Goal: Task Accomplishment & Management: Manage account settings

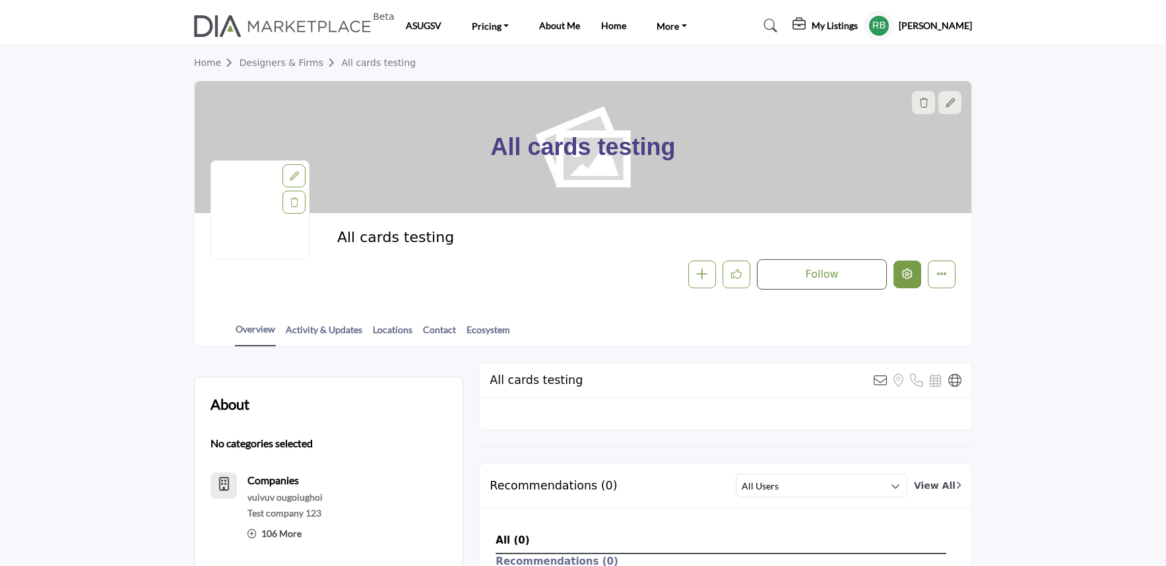
click at [918, 261] on button "Edit company" at bounding box center [907, 275] width 28 height 28
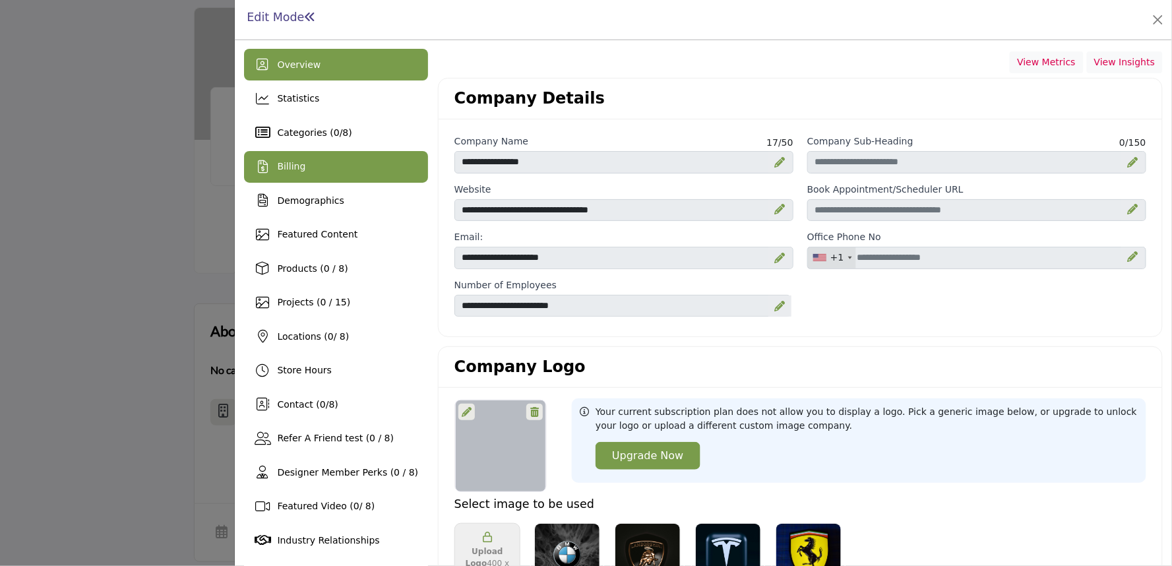
click at [300, 156] on div "Billing" at bounding box center [336, 167] width 184 height 32
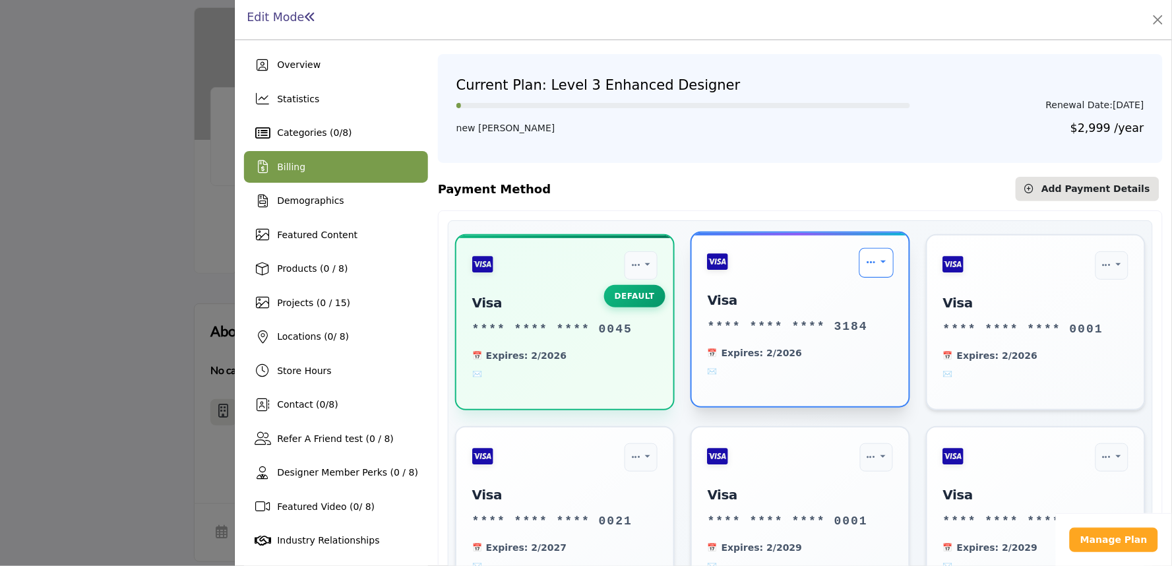
click at [872, 266] on link "Payment Options" at bounding box center [877, 263] width 35 height 30
click at [813, 292] on link "Set as Default" at bounding box center [836, 297] width 108 height 30
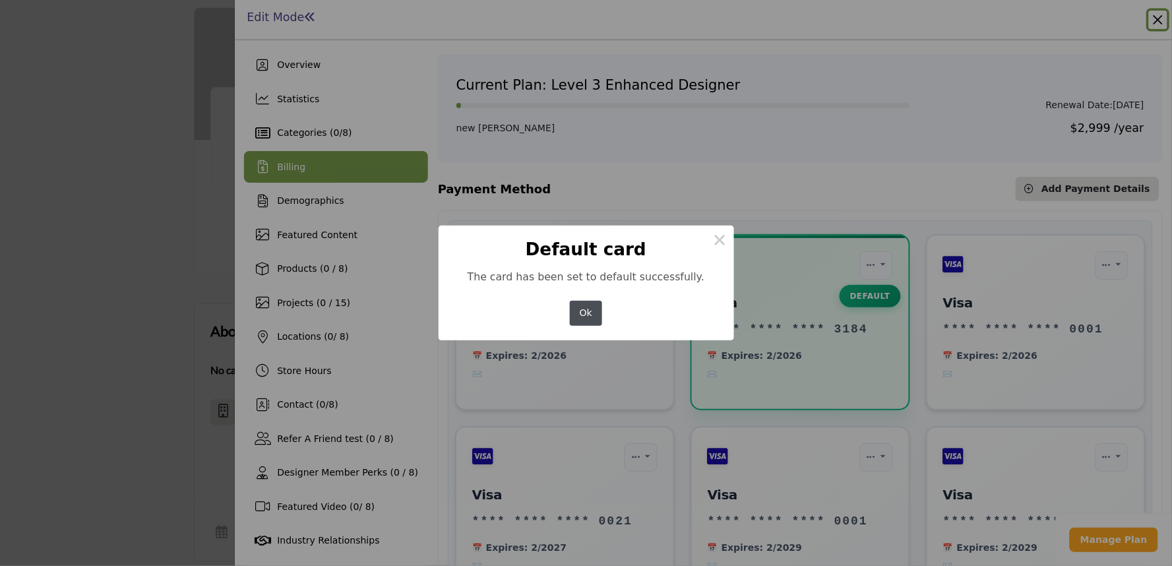
click at [584, 319] on button "Ok" at bounding box center [586, 314] width 33 height 26
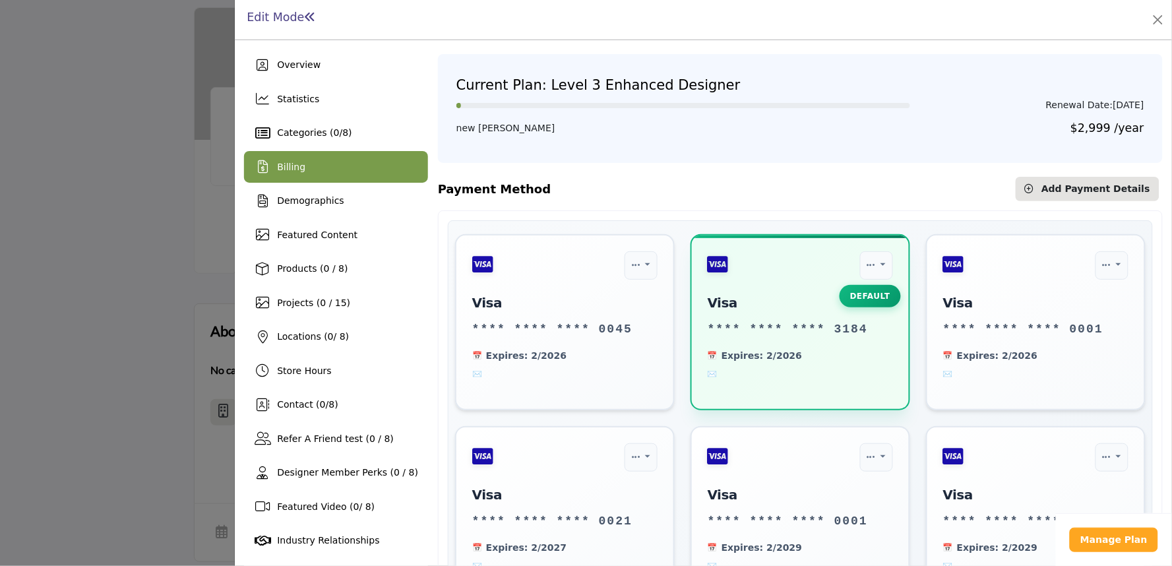
click at [249, 162] on div "Billing" at bounding box center [336, 167] width 184 height 32
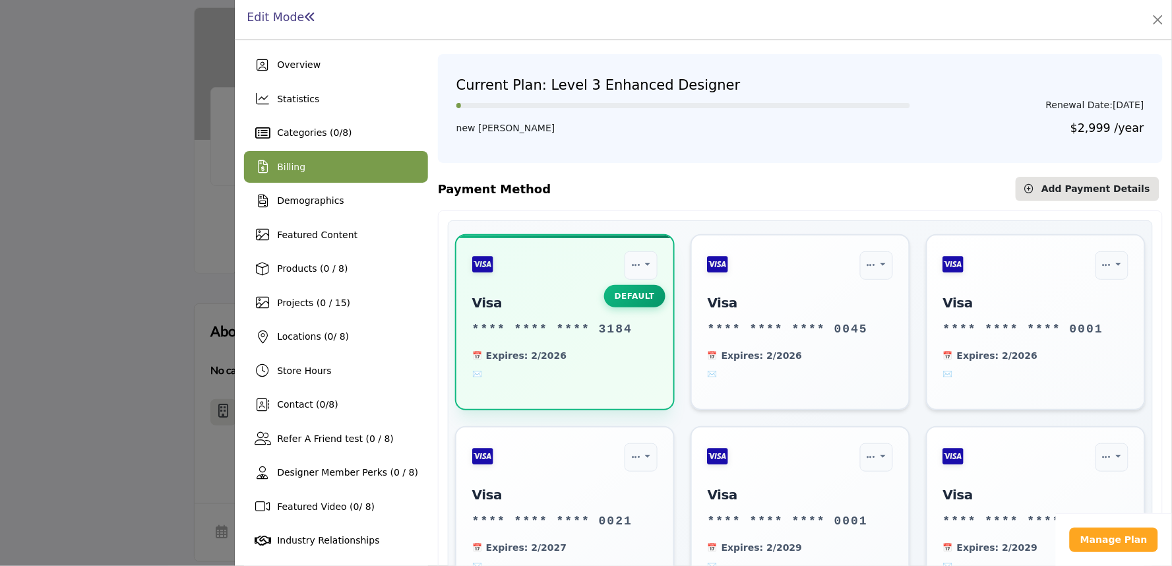
click at [166, 220] on div at bounding box center [586, 283] width 1172 height 566
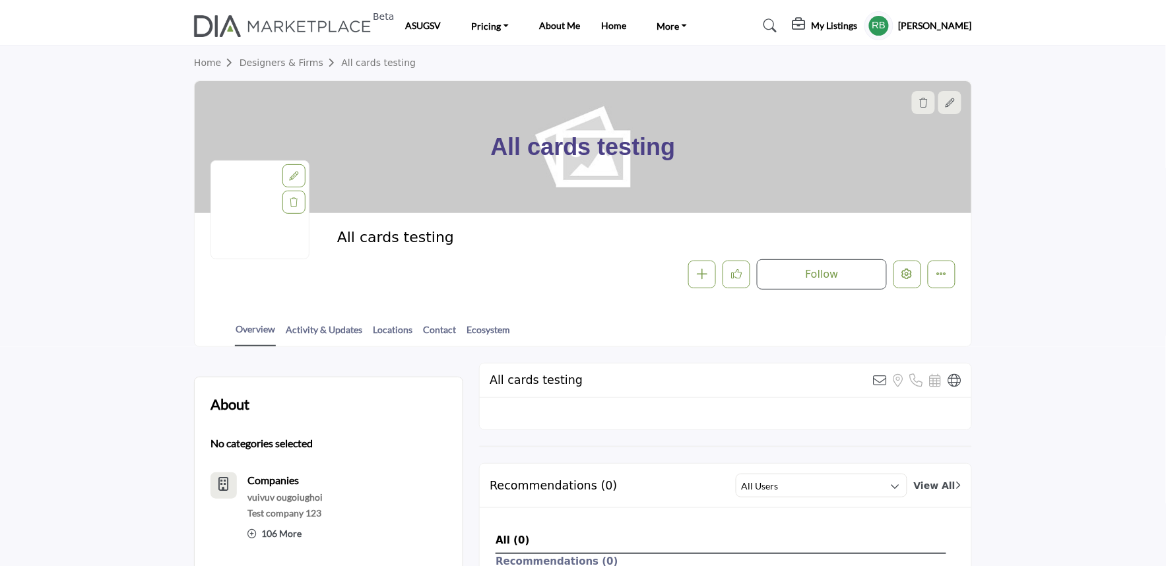
drag, startPoint x: 473, startPoint y: 150, endPoint x: 720, endPoint y: 152, distance: 247.4
click at [720, 152] on div "All cards testing" at bounding box center [583, 147] width 776 height 132
click at [516, 301] on div "All cards testing Follow Followed Message Recommend Add to My Suppliers - d" at bounding box center [583, 259] width 776 height 92
click at [912, 280] on button "Edit company" at bounding box center [907, 275] width 28 height 28
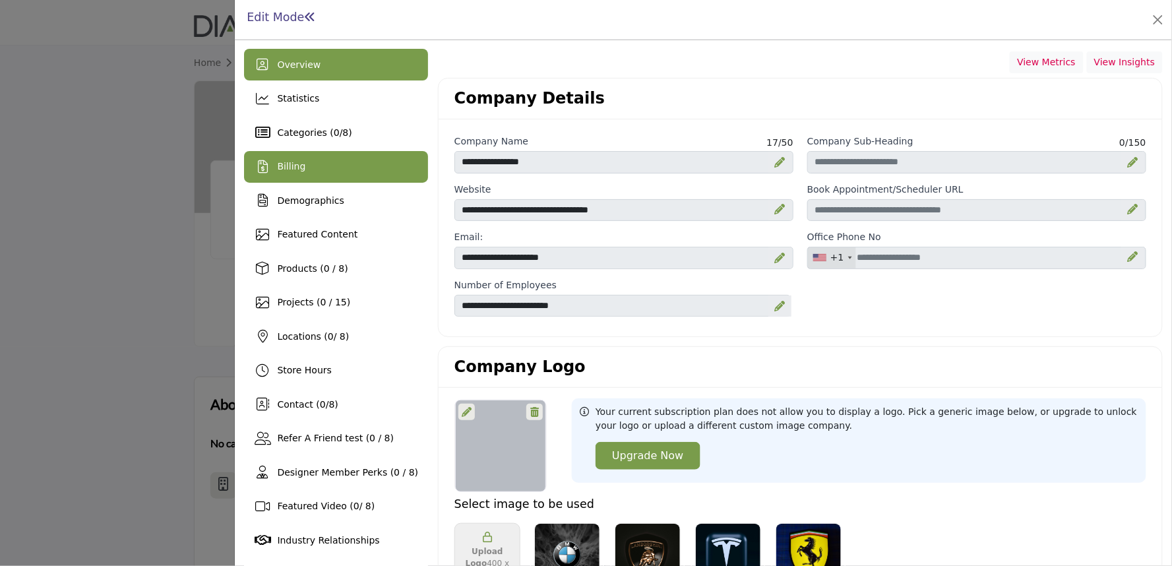
click at [303, 168] on div "Billing" at bounding box center [336, 167] width 184 height 32
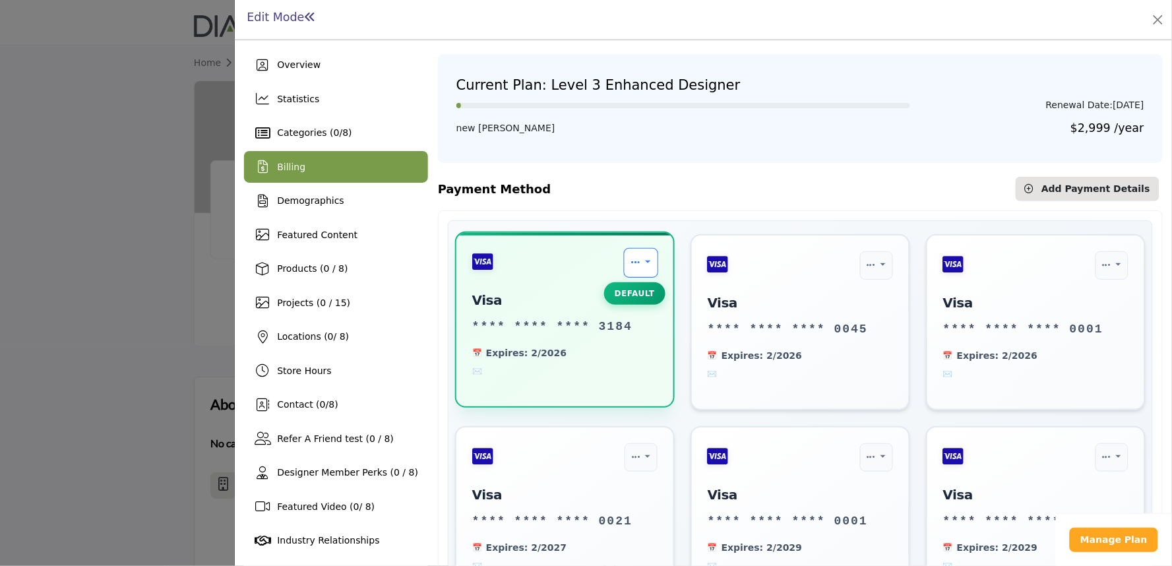
click at [631, 264] on icon "Payment Options" at bounding box center [635, 262] width 9 height 10
click at [676, 187] on div "Payment Method Add New Card Add Payment Details" at bounding box center [800, 189] width 725 height 24
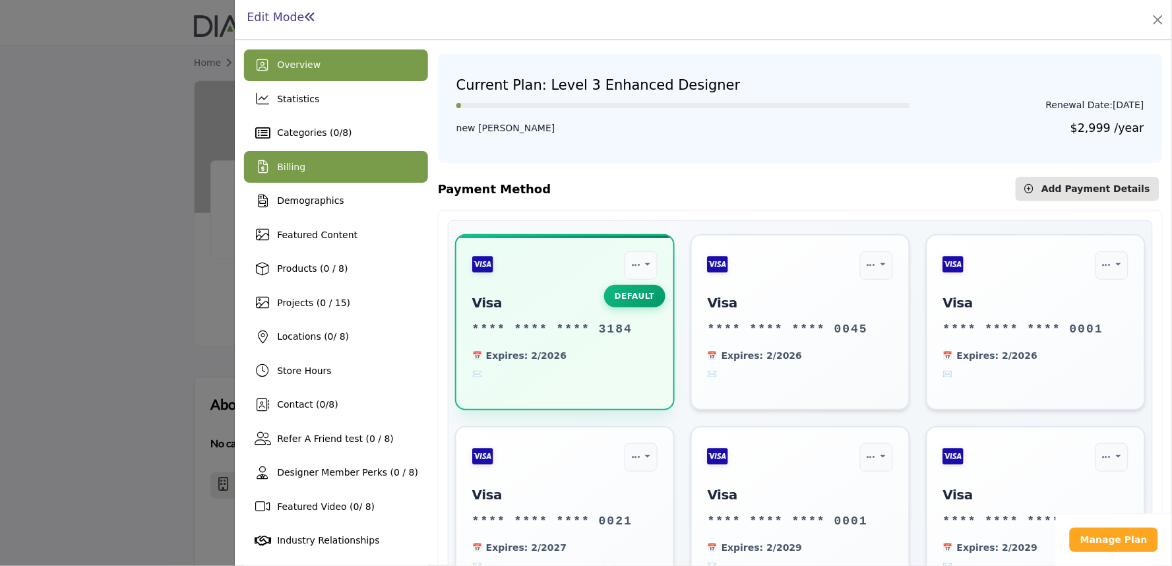
click at [272, 75] on div "Overview" at bounding box center [336, 65] width 184 height 32
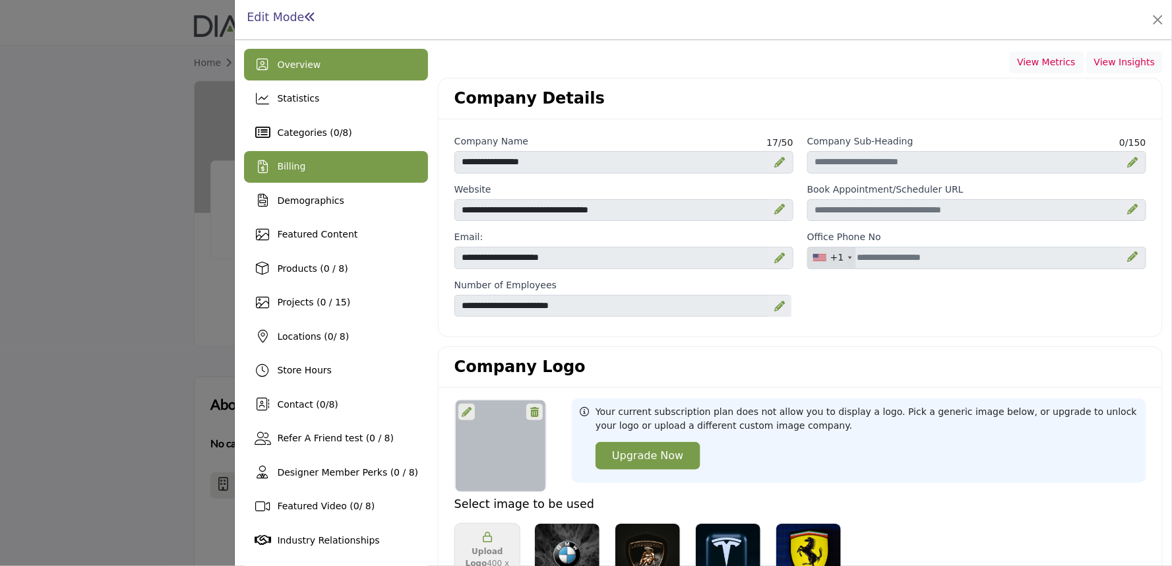
click at [287, 168] on span "Billing" at bounding box center [291, 166] width 28 height 11
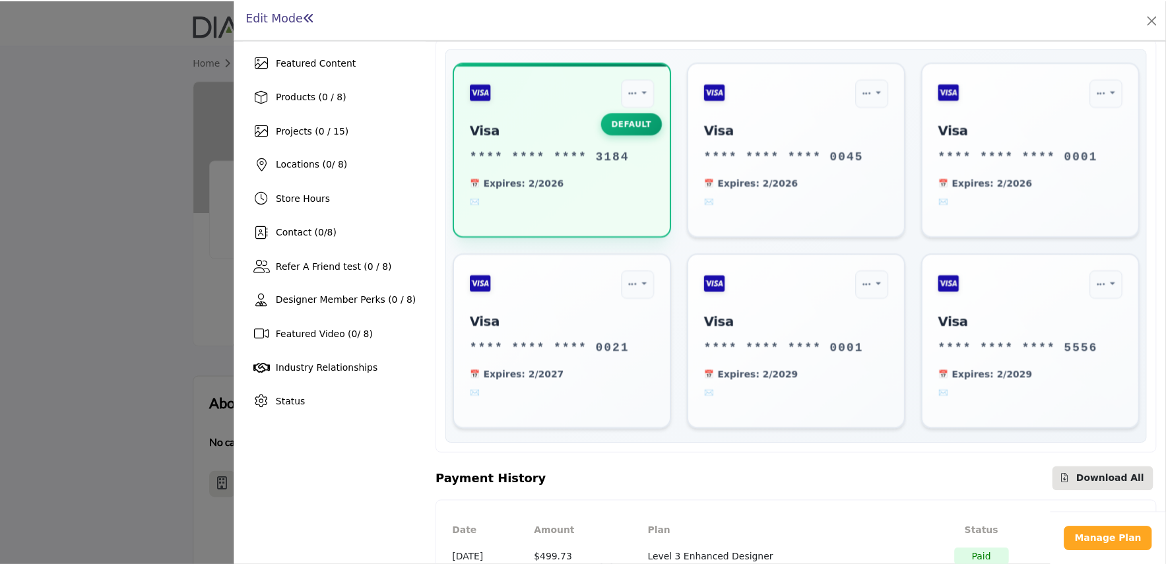
scroll to position [146, 0]
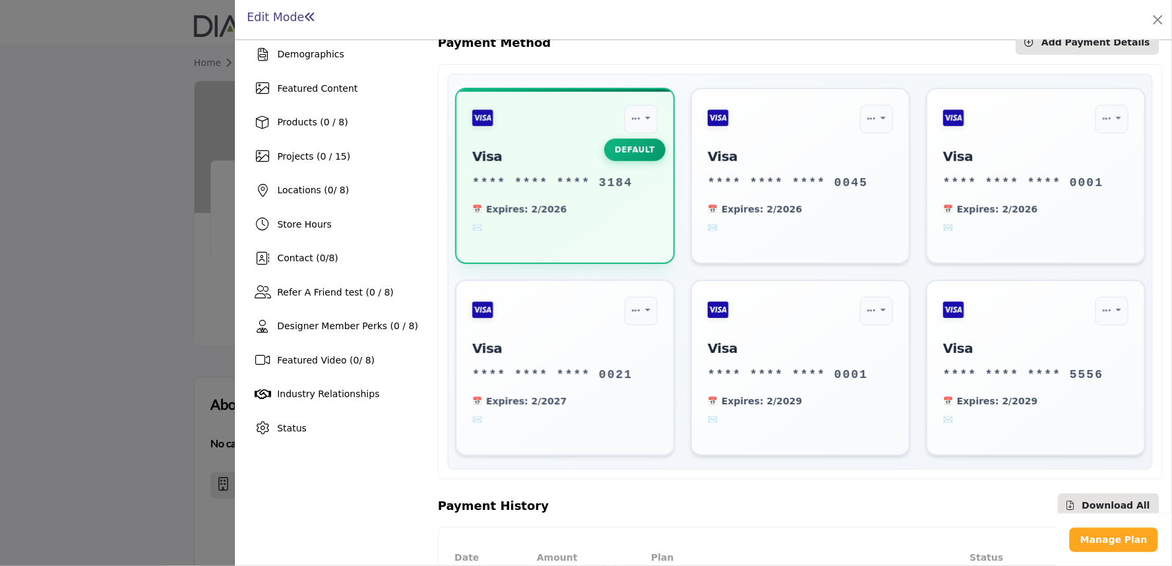
click at [101, 490] on div at bounding box center [586, 283] width 1172 height 566
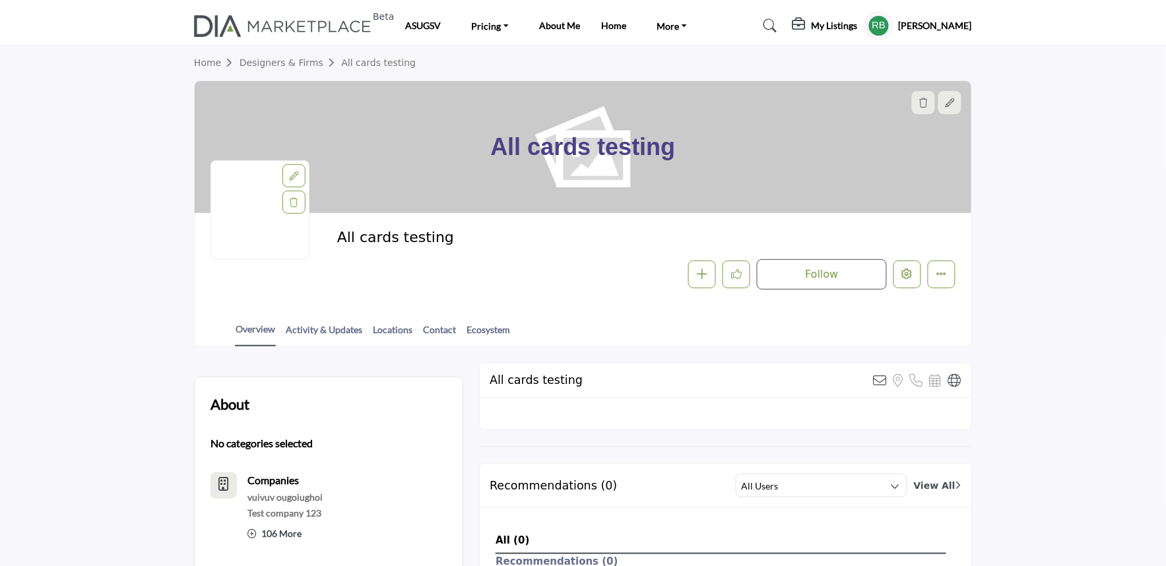
drag, startPoint x: 478, startPoint y: 148, endPoint x: 788, endPoint y: 132, distance: 310.5
click at [788, 132] on div "All cards testing" at bounding box center [583, 147] width 776 height 132
click at [430, 279] on div "Follow Followed Message Recommend Add to My Suppliers - d Claim Listing Report …" at bounding box center [646, 274] width 618 height 30
drag, startPoint x: 343, startPoint y: 236, endPoint x: 529, endPoint y: 233, distance: 186.1
click at [528, 233] on h2 "All cards testing" at bounding box center [518, 237] width 363 height 17
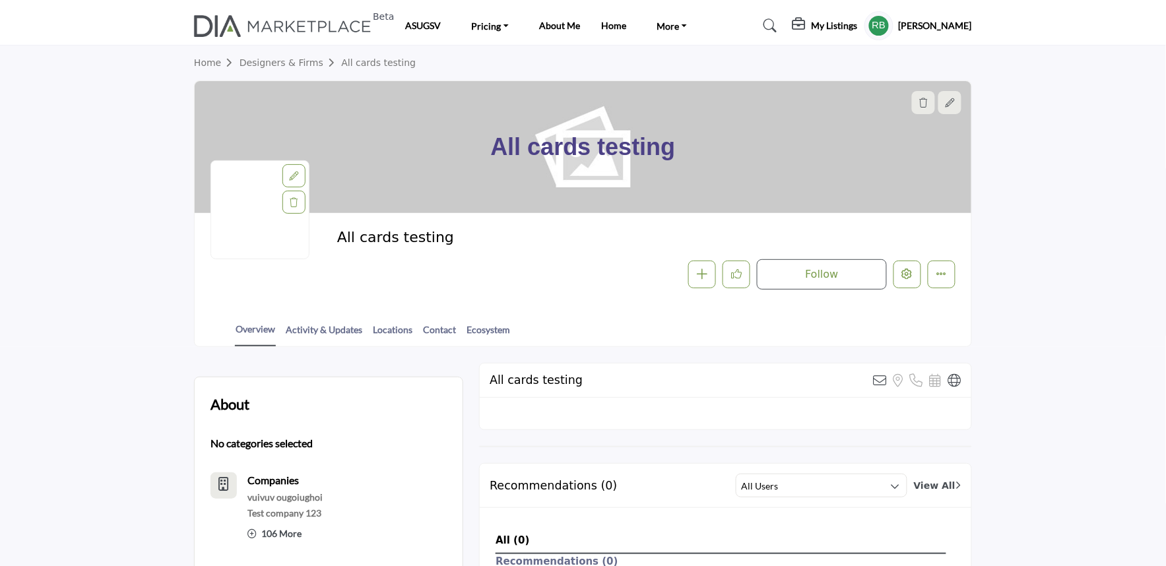
click at [554, 253] on div "All cards testing Follow Followed Message Recommend Add to My Suppliers - d Cla…" at bounding box center [646, 259] width 618 height 61
click at [904, 278] on icon "Edit company" at bounding box center [907, 273] width 11 height 11
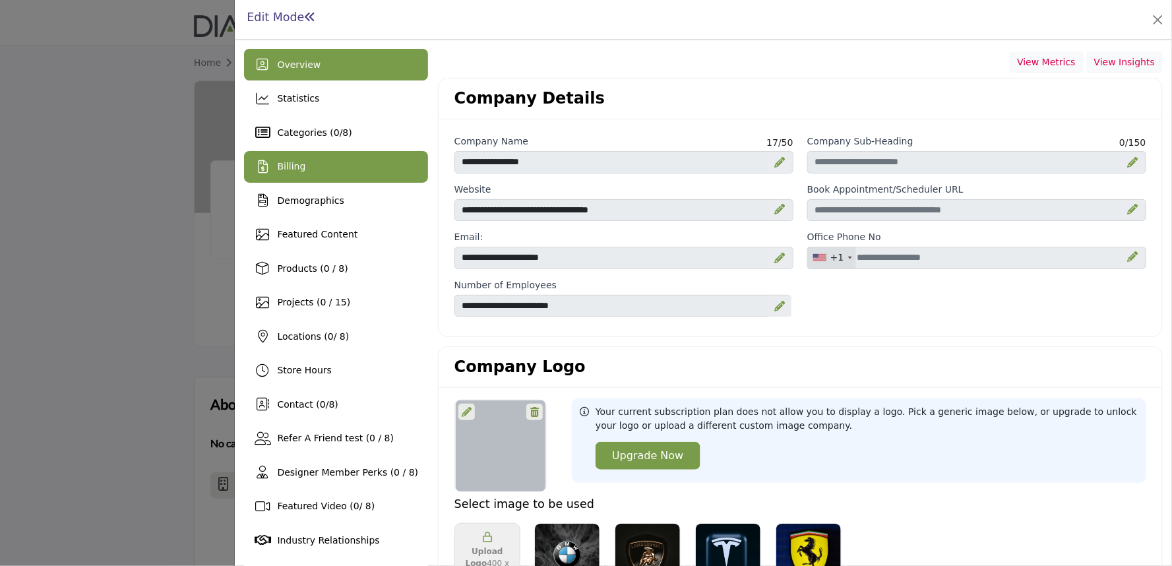
click at [301, 161] on span "Billing" at bounding box center [291, 166] width 28 height 11
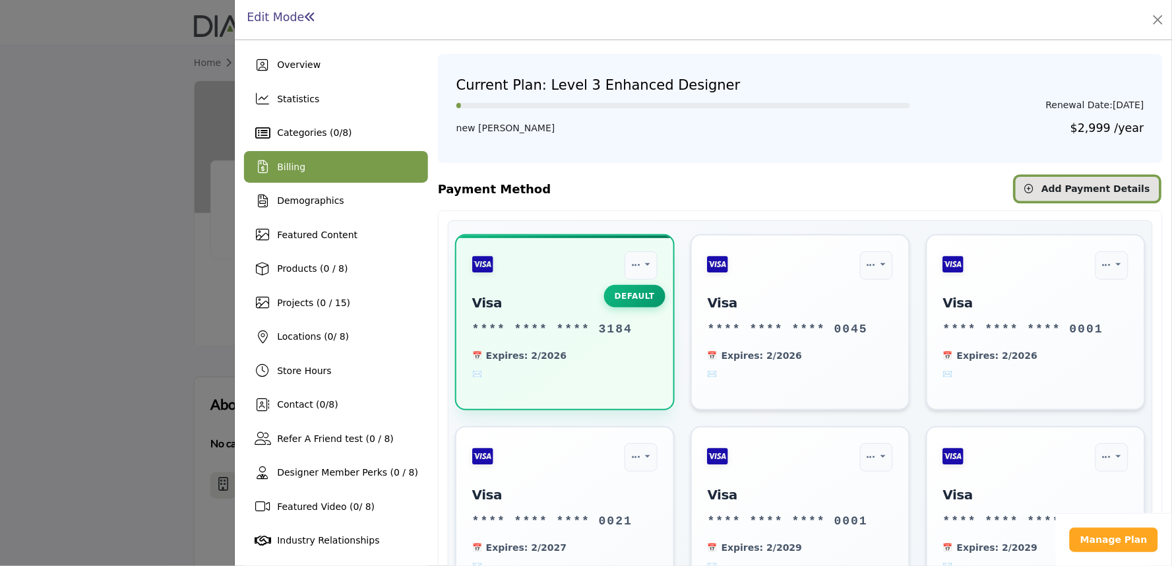
click at [1057, 187] on span "Add Payment Details" at bounding box center [1096, 188] width 109 height 11
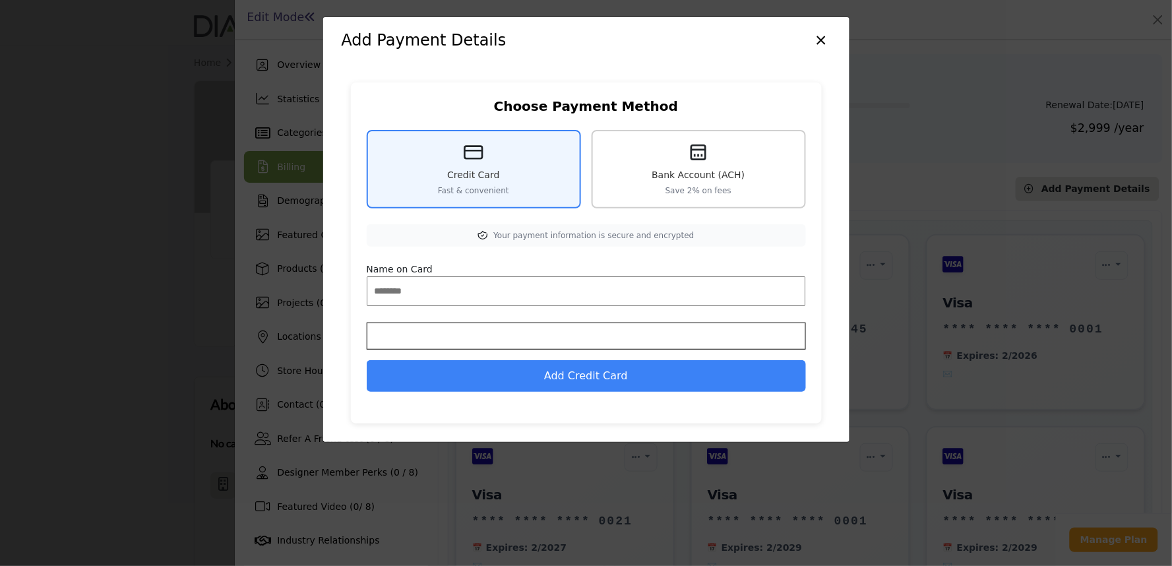
click at [631, 175] on div "Bank Account (ACH) Save 2% on fees" at bounding box center [699, 169] width 214 height 79
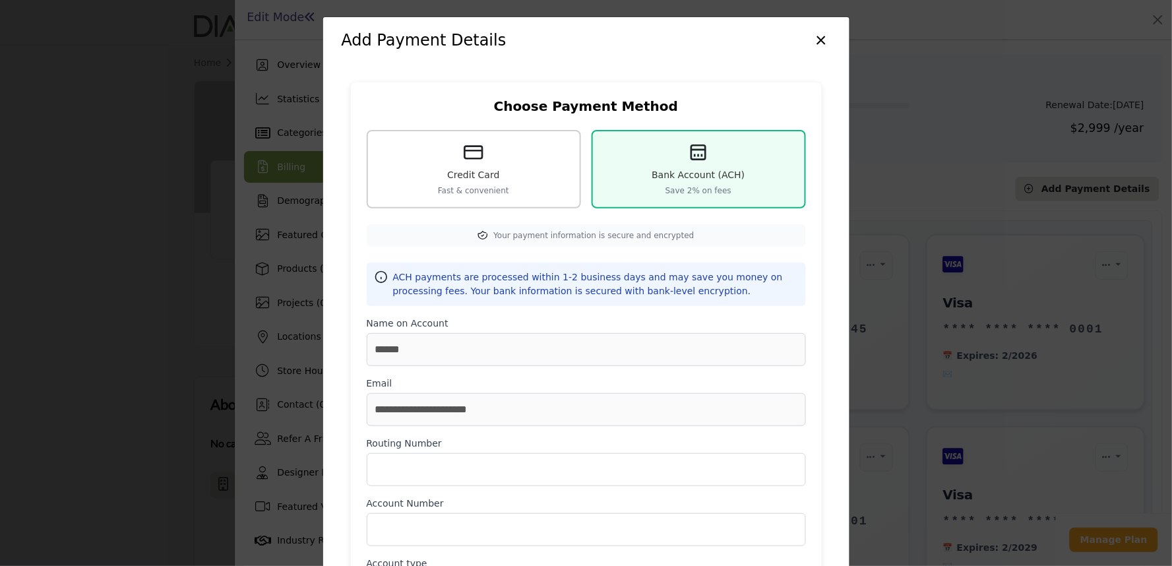
click at [524, 177] on div "Credit Card Fast & convenient" at bounding box center [474, 169] width 214 height 79
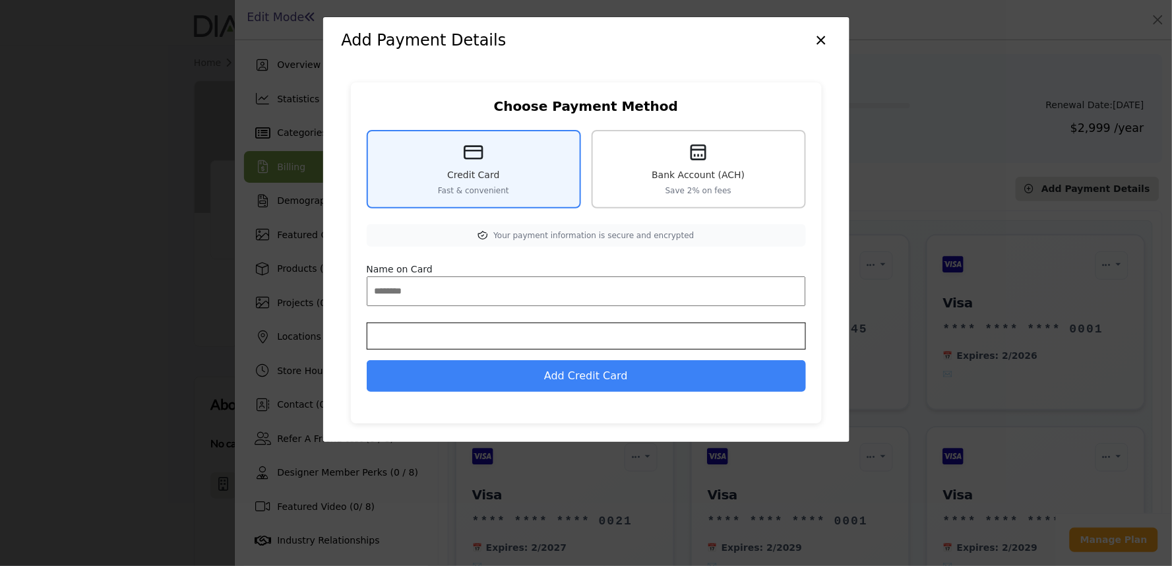
click at [728, 157] on div "Bank Account (ACH) Save 2% on fees" at bounding box center [699, 169] width 214 height 79
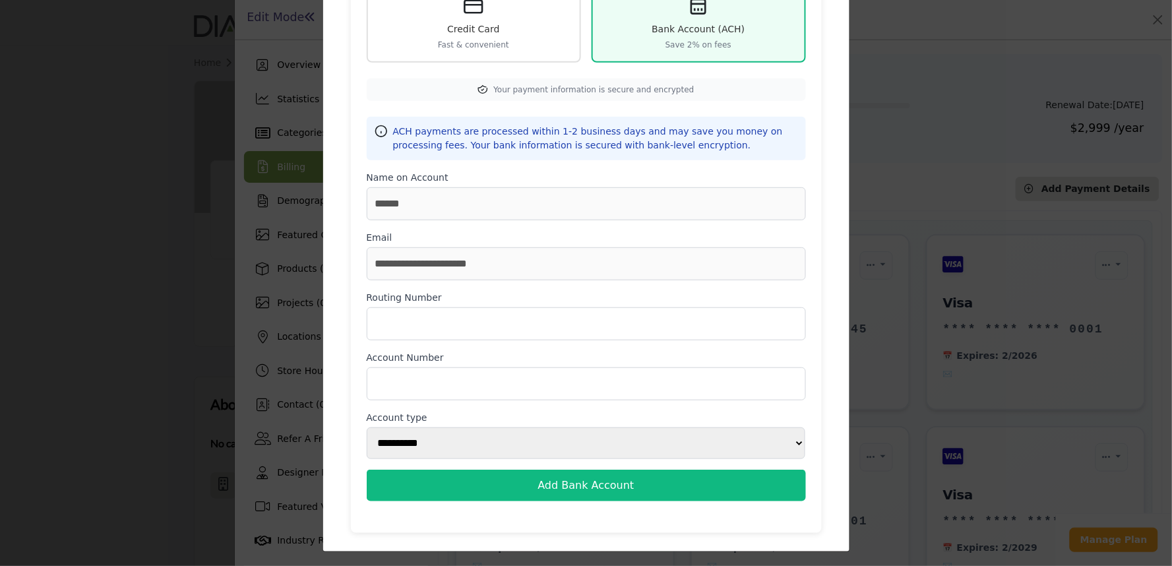
scroll to position [146, 0]
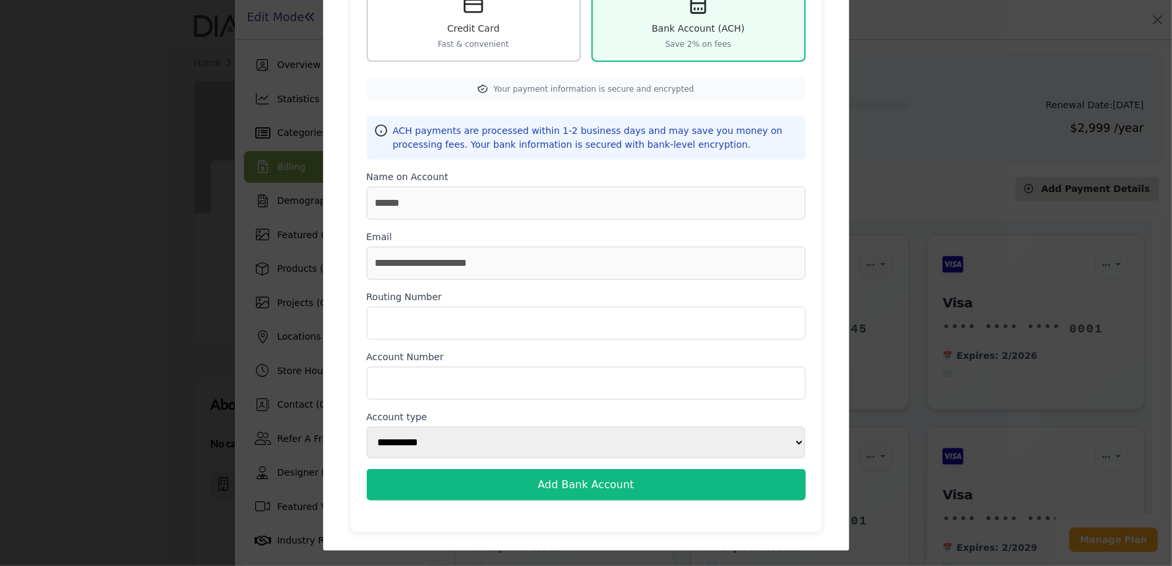
click at [455, 44] on span "Fast & convenient" at bounding box center [473, 44] width 71 height 12
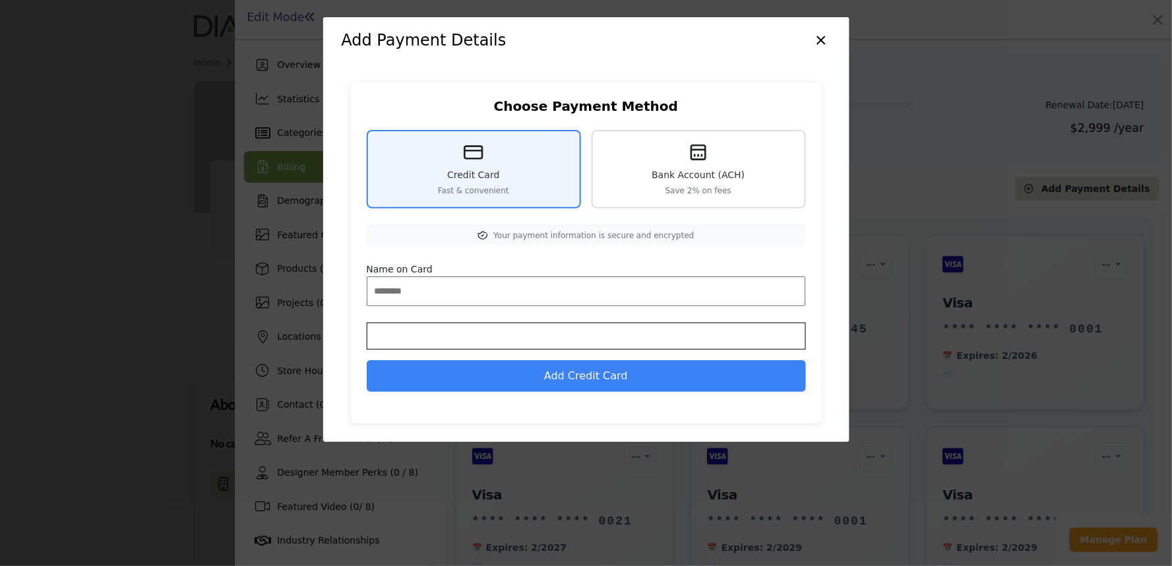
scroll to position [0, 0]
click at [694, 150] on line at bounding box center [698, 150] width 14 height 0
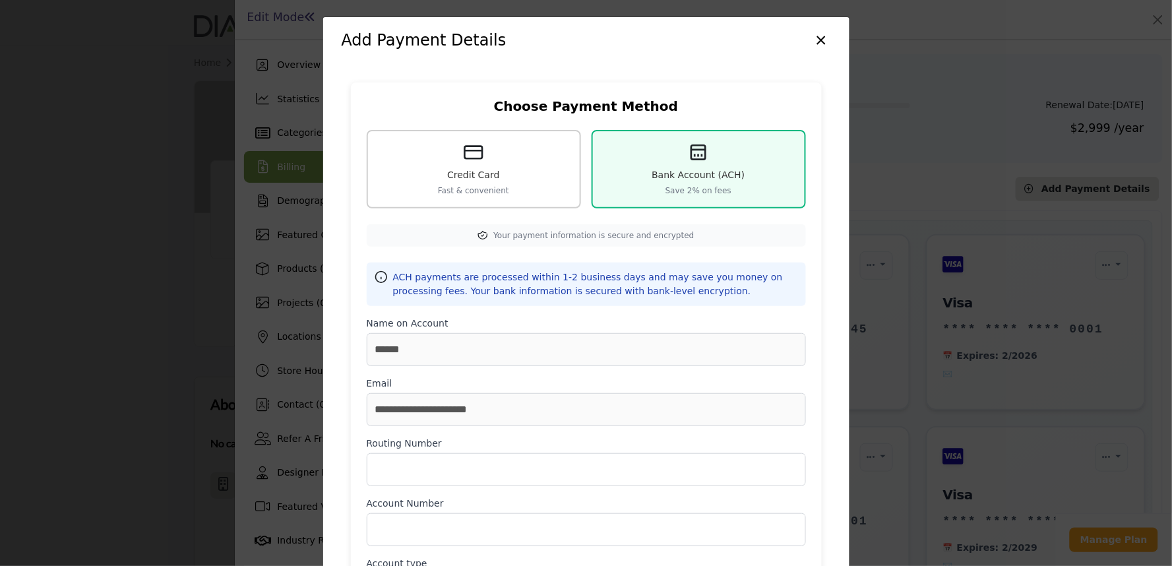
click at [515, 156] on div "Credit Card Fast & convenient" at bounding box center [474, 169] width 214 height 79
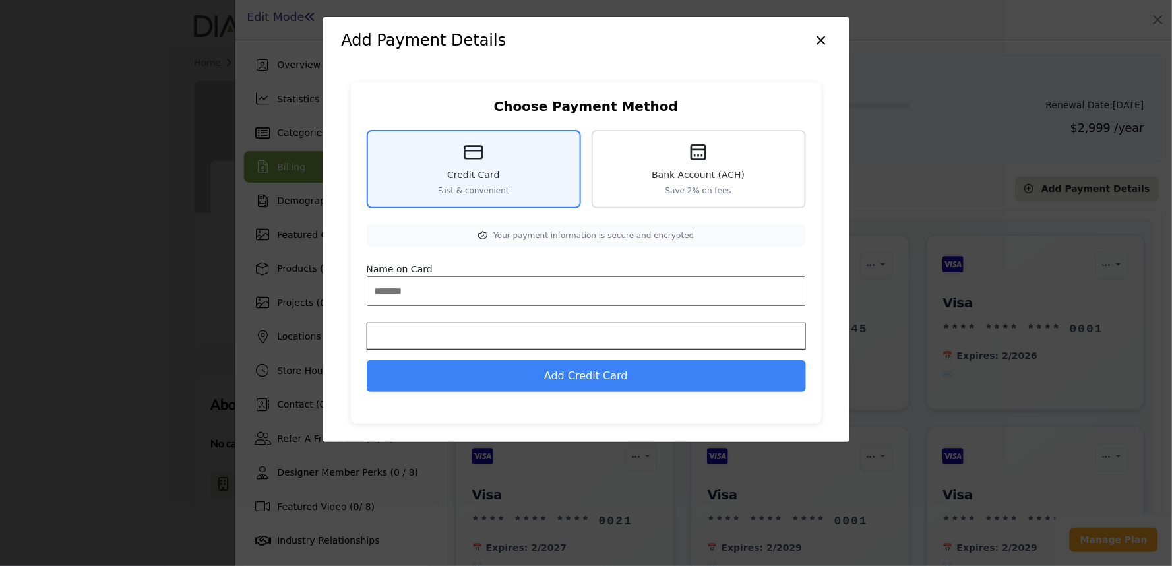
click at [439, 288] on input "Name on Card" at bounding box center [586, 291] width 439 height 30
type input "**"
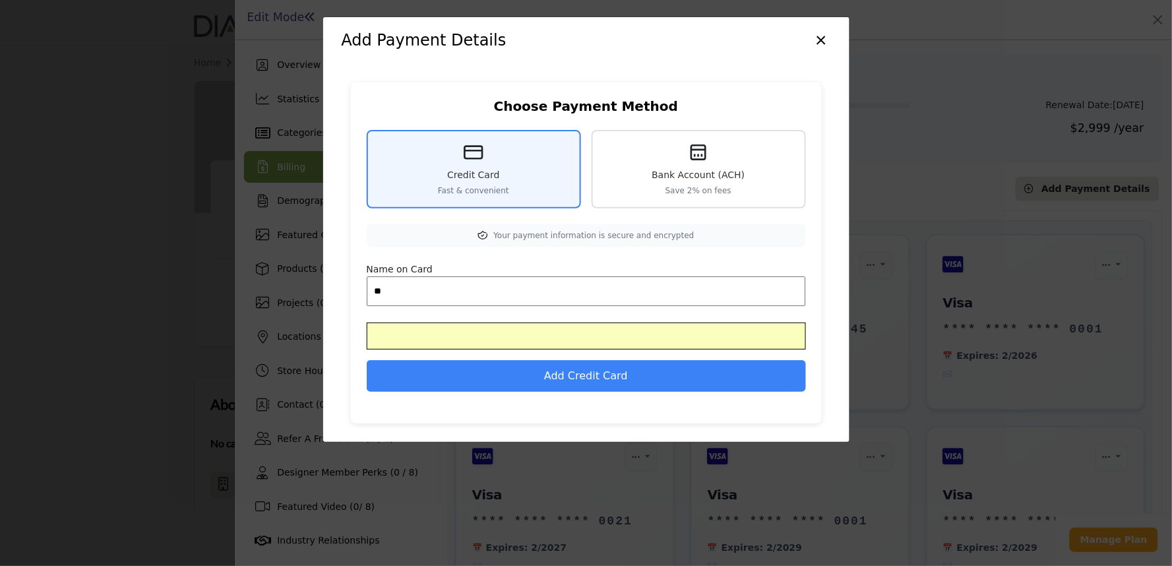
click at [816, 40] on button "×" at bounding box center [821, 38] width 19 height 25
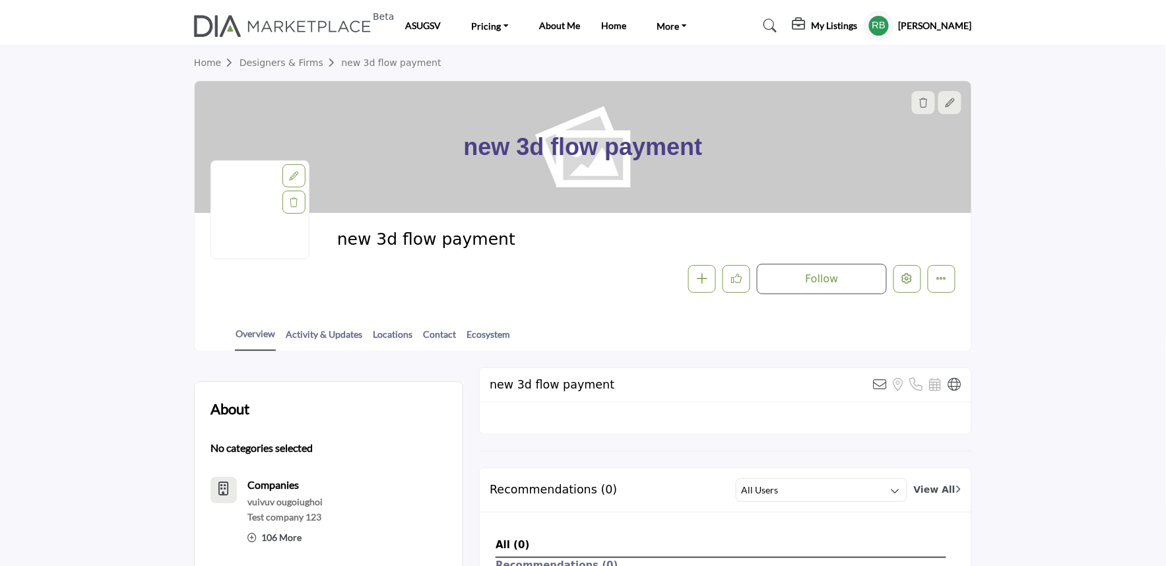
scroll to position [61, 0]
